Goal: Task Accomplishment & Management: Manage account settings

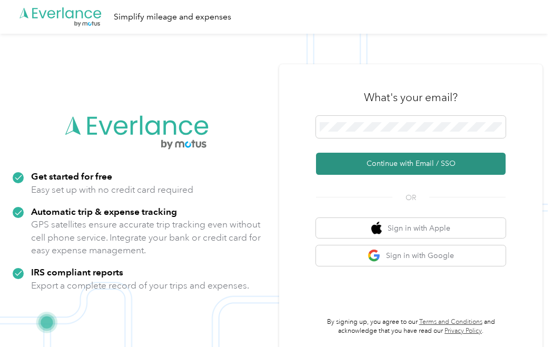
click at [407, 165] on button "Continue with Email / SSO" at bounding box center [411, 164] width 190 height 22
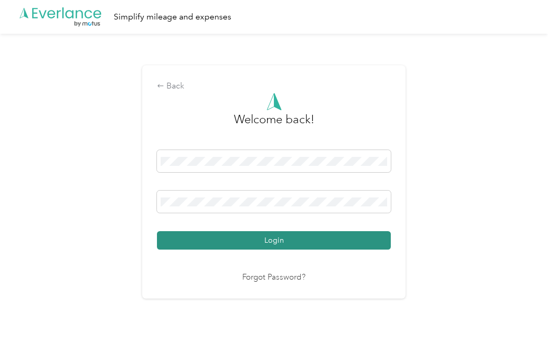
click at [239, 232] on button "Login" at bounding box center [274, 240] width 234 height 18
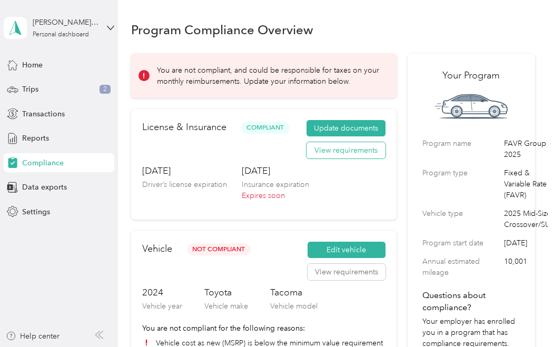
click at [324, 152] on button "View requirements" at bounding box center [346, 150] width 79 height 17
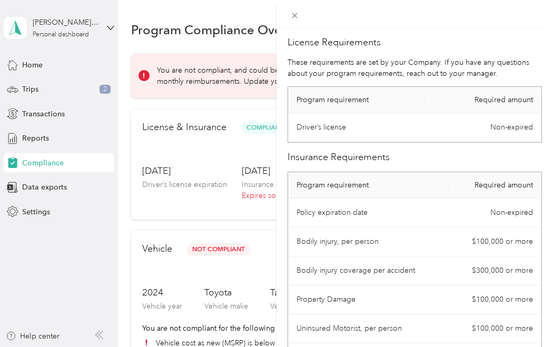
click at [170, 225] on div "License Requirements These requirements are set by your Company. If you have an…" at bounding box center [276, 173] width 553 height 347
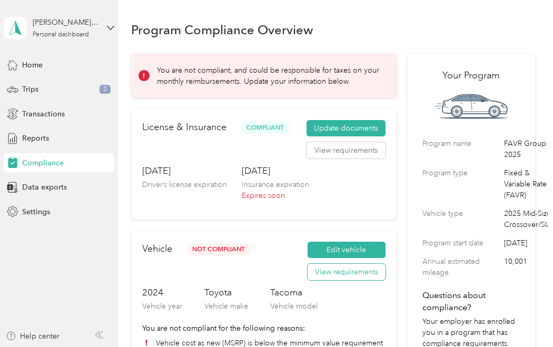
click at [330, 275] on button "View requirements" at bounding box center [347, 272] width 78 height 17
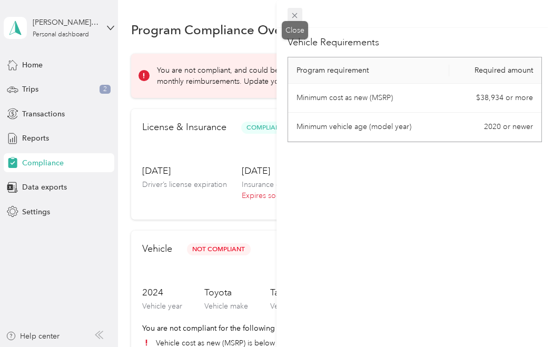
click at [293, 11] on span at bounding box center [295, 15] width 15 height 15
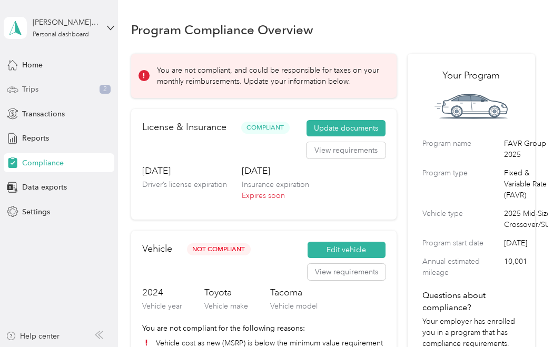
click at [38, 86] on div "Trips 2" at bounding box center [59, 89] width 111 height 19
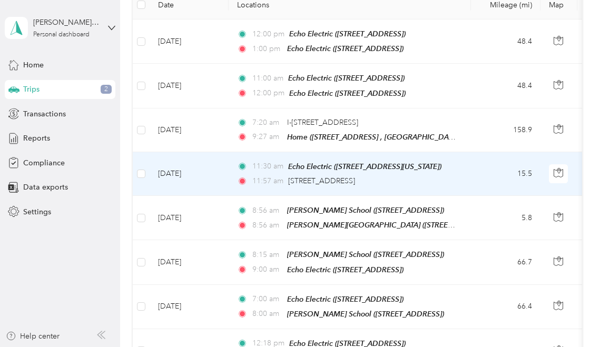
scroll to position [105, 0]
